Goal: Navigation & Orientation: Find specific page/section

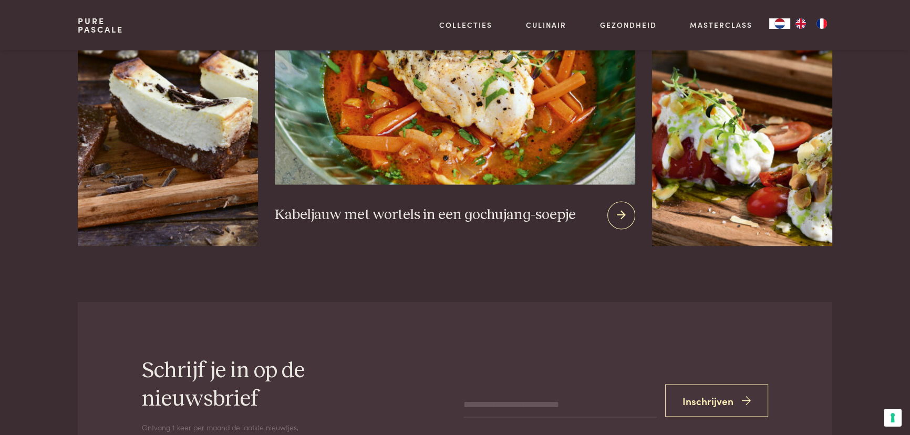
scroll to position [1968, 0]
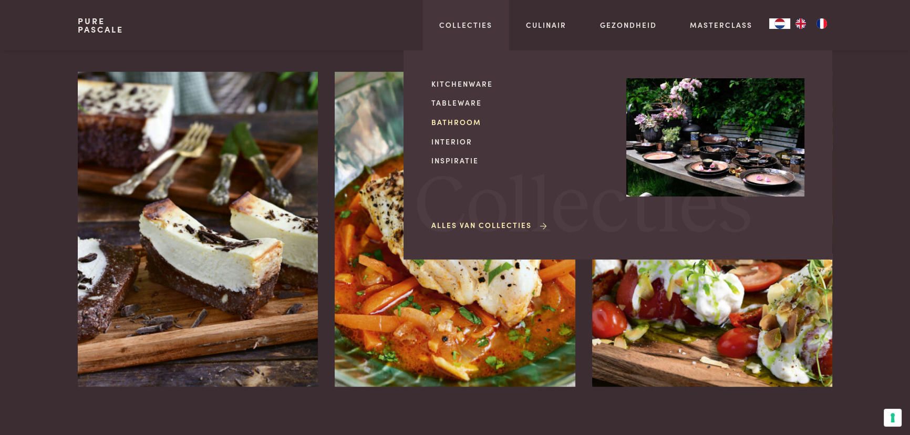
click at [458, 122] on link "Bathroom" at bounding box center [520, 122] width 178 height 11
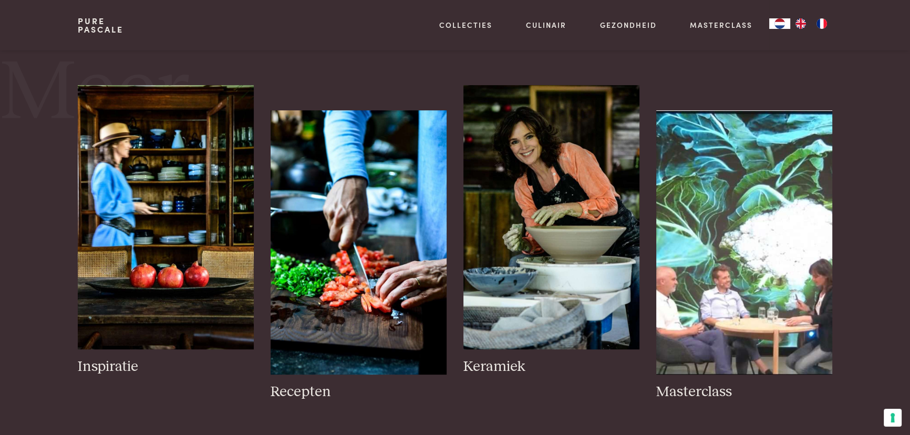
scroll to position [430, 0]
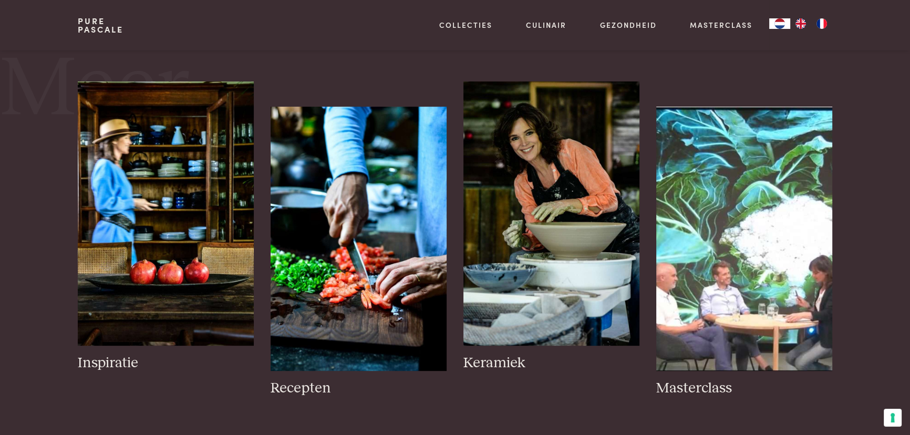
click at [89, 25] on link "Pure Pascale" at bounding box center [101, 25] width 46 height 17
click at [89, 24] on link "Pure Pascale" at bounding box center [101, 25] width 46 height 17
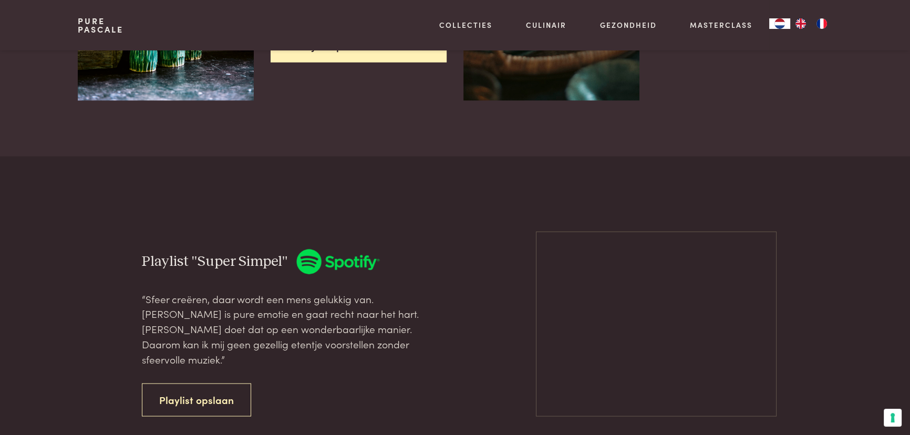
scroll to position [2866, 0]
